Goal: Check status: Check status

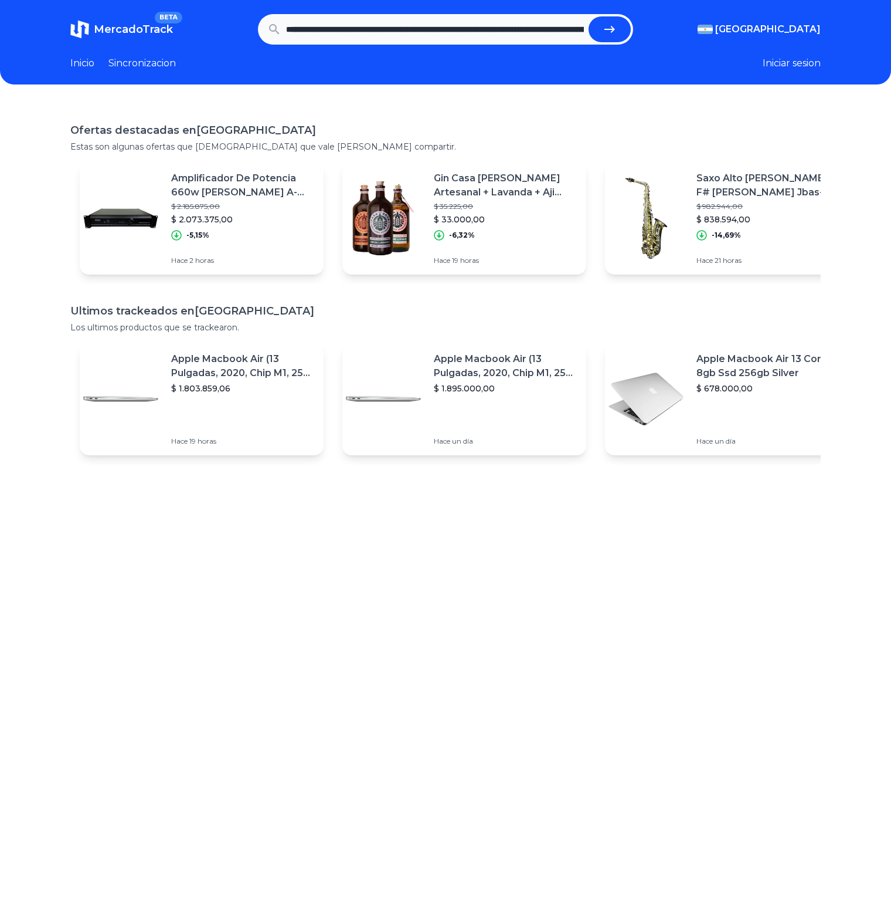
click at [631, 32] on button "submit" at bounding box center [610, 29] width 42 height 26
type input "**********"
